Goal: Task Accomplishment & Management: Manage account settings

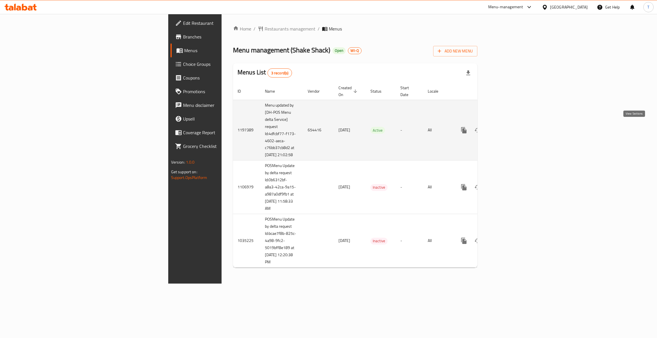
click at [512, 127] on link "enhanced table" at bounding box center [505, 131] width 14 height 14
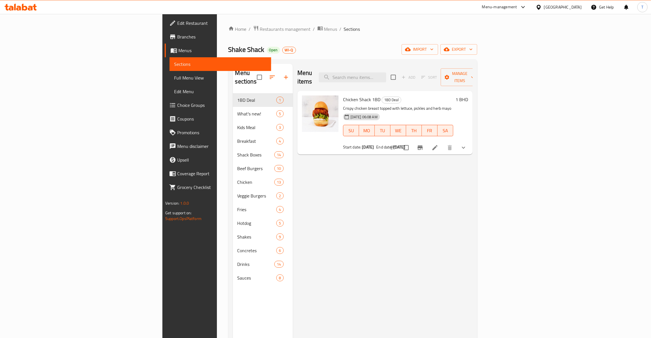
click at [438, 221] on div "Menu items Add Sort Manage items Chicken Shack 1BD 1BD Deal Crispy chicken brea…" at bounding box center [383, 233] width 180 height 338
click at [260, 27] on span "Restaurants management" at bounding box center [285, 29] width 51 height 7
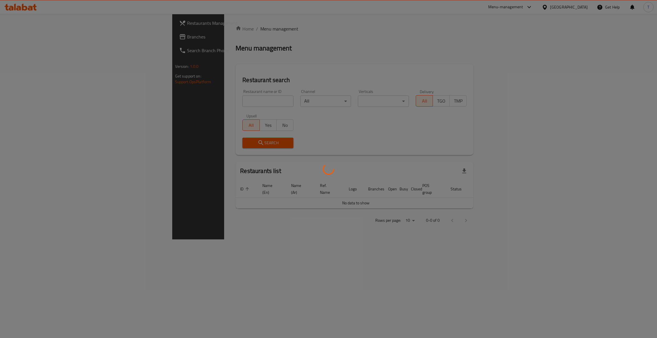
click at [158, 102] on div at bounding box center [328, 169] width 657 height 338
click at [170, 98] on div at bounding box center [328, 169] width 657 height 338
click at [179, 102] on div at bounding box center [328, 169] width 657 height 338
click at [244, 53] on div at bounding box center [328, 169] width 657 height 338
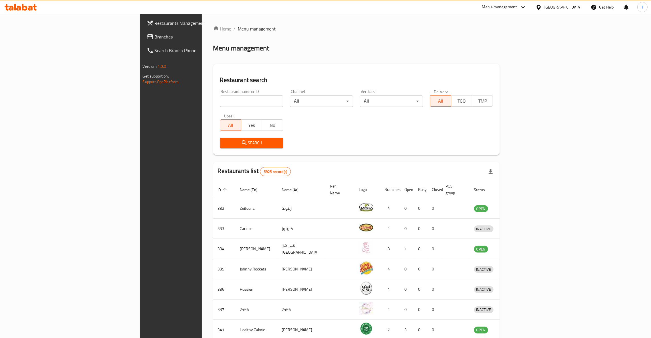
click at [220, 98] on input "search" at bounding box center [251, 101] width 63 height 11
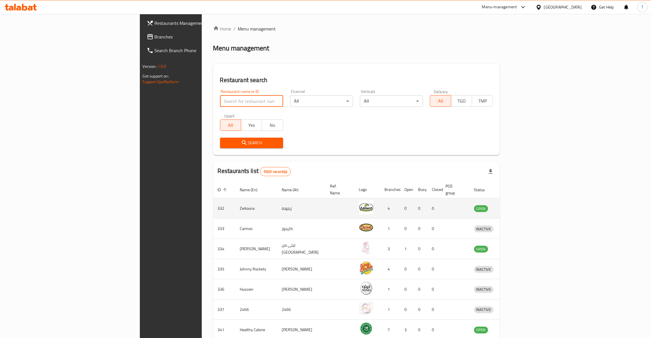
click at [511, 207] on icon "enhanced table" at bounding box center [508, 209] width 6 height 5
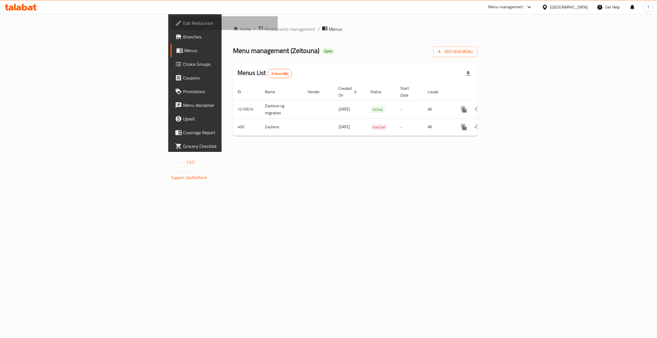
click at [183, 22] on span "Edit Restaurant" at bounding box center [228, 23] width 90 height 7
